Goal: Navigation & Orientation: Find specific page/section

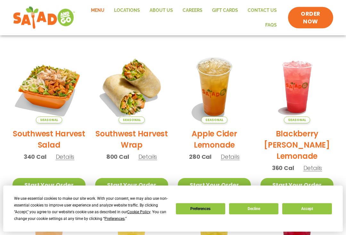
scroll to position [134, 0]
click at [51, 84] on img at bounding box center [49, 86] width 73 height 73
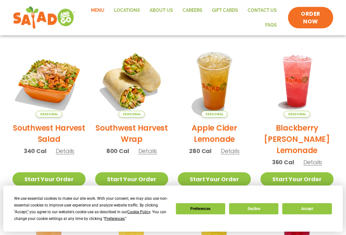
scroll to position [131, 0]
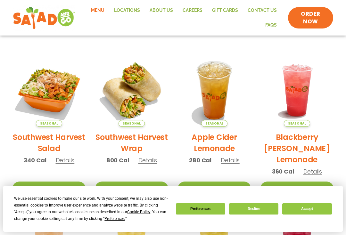
click at [101, 11] on link "Menu" at bounding box center [97, 10] width 23 height 15
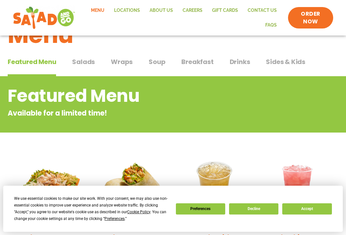
scroll to position [29, 0]
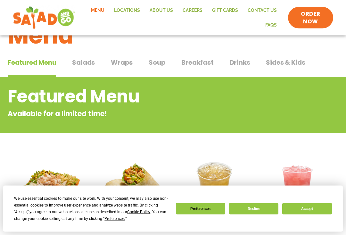
click at [76, 59] on span "Salads" at bounding box center [83, 63] width 23 height 10
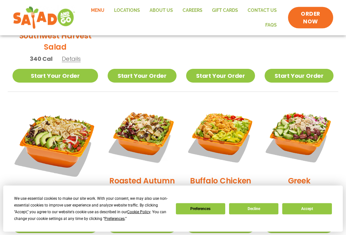
scroll to position [277, 0]
click at [136, 135] on img at bounding box center [142, 136] width 69 height 69
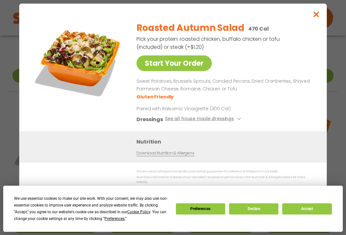
click at [195, 71] on link "Start Your Order" at bounding box center [174, 63] width 75 height 16
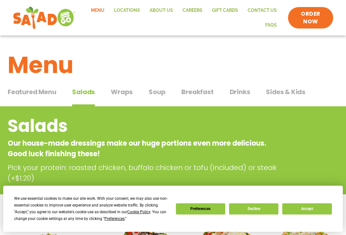
click at [240, 94] on span "Drinks" at bounding box center [240, 92] width 21 height 10
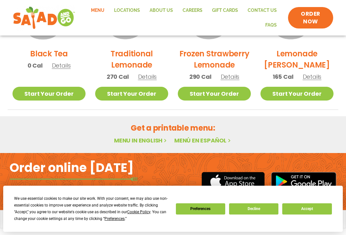
scroll to position [549, 0]
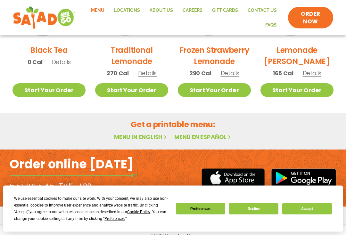
click at [130, 13] on link "Locations" at bounding box center [127, 10] width 36 height 15
